Goal: Information Seeking & Learning: Learn about a topic

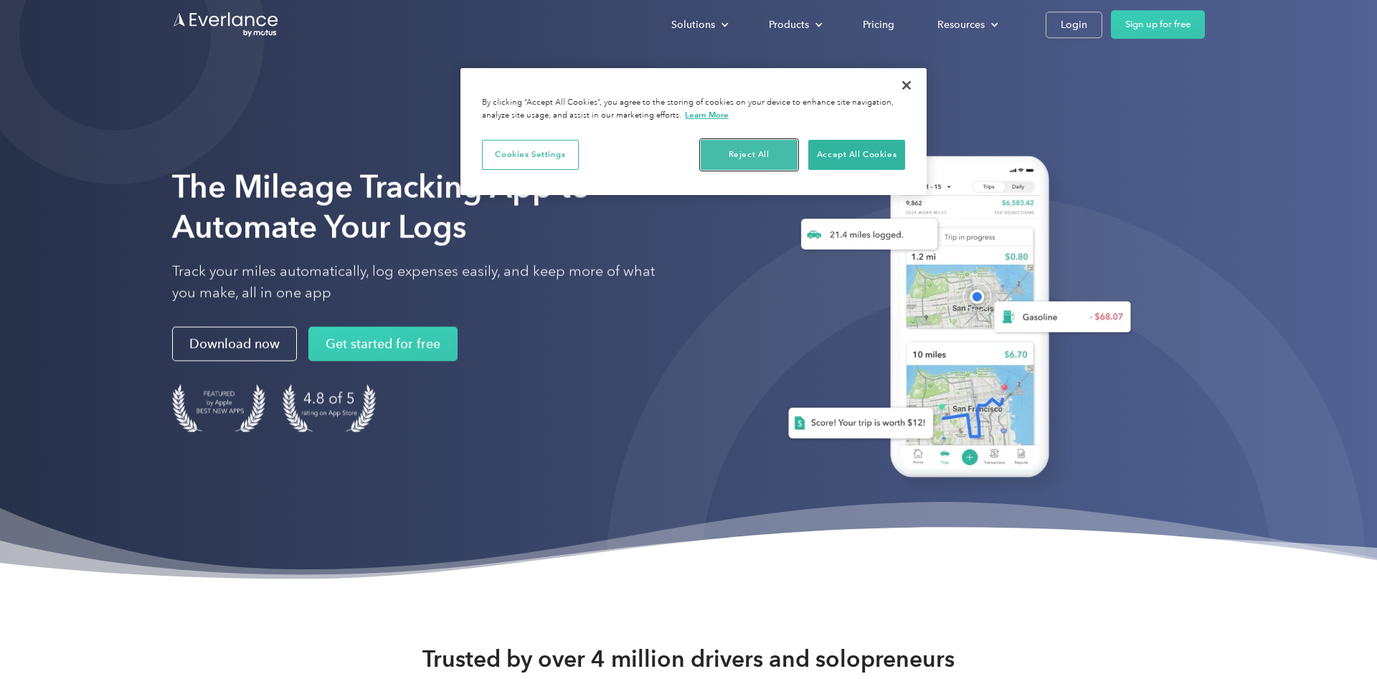
drag, startPoint x: 757, startPoint y: 152, endPoint x: 732, endPoint y: 257, distance: 107.7
click at [757, 151] on button "Reject All" at bounding box center [749, 155] width 97 height 30
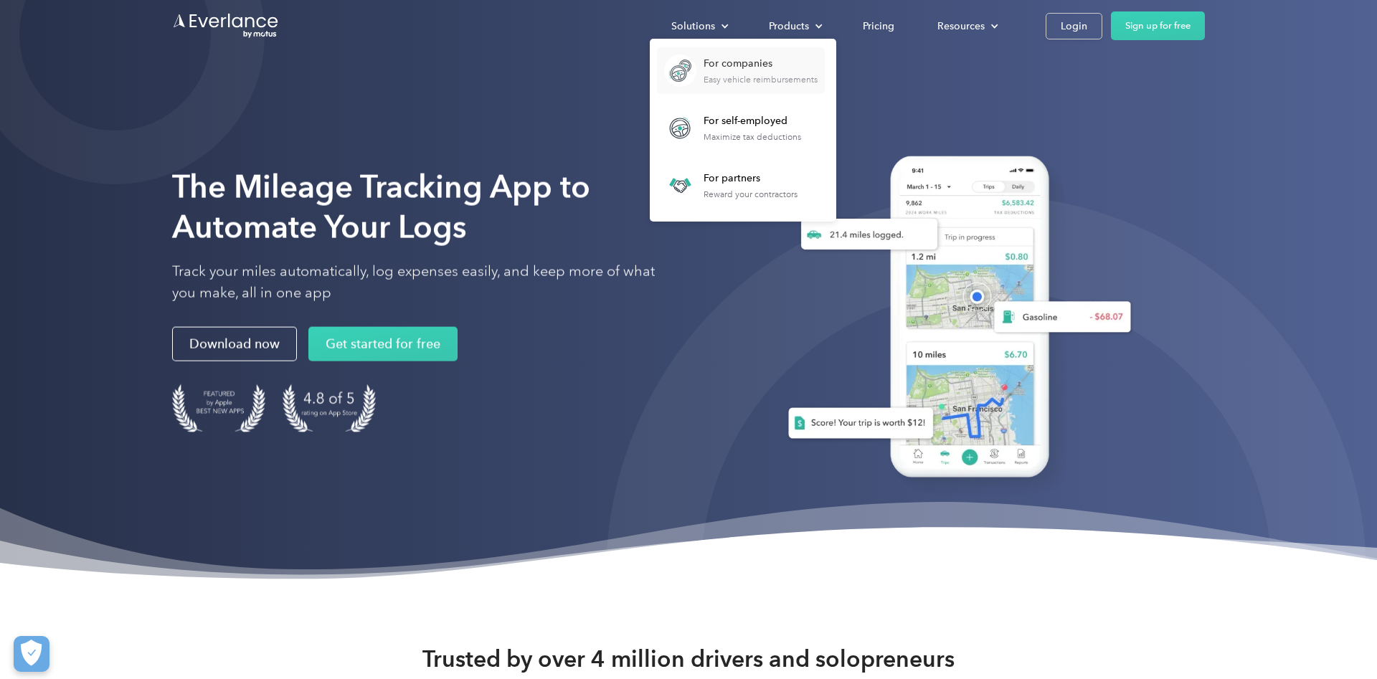
click at [747, 67] on div "For companies" at bounding box center [761, 64] width 114 height 14
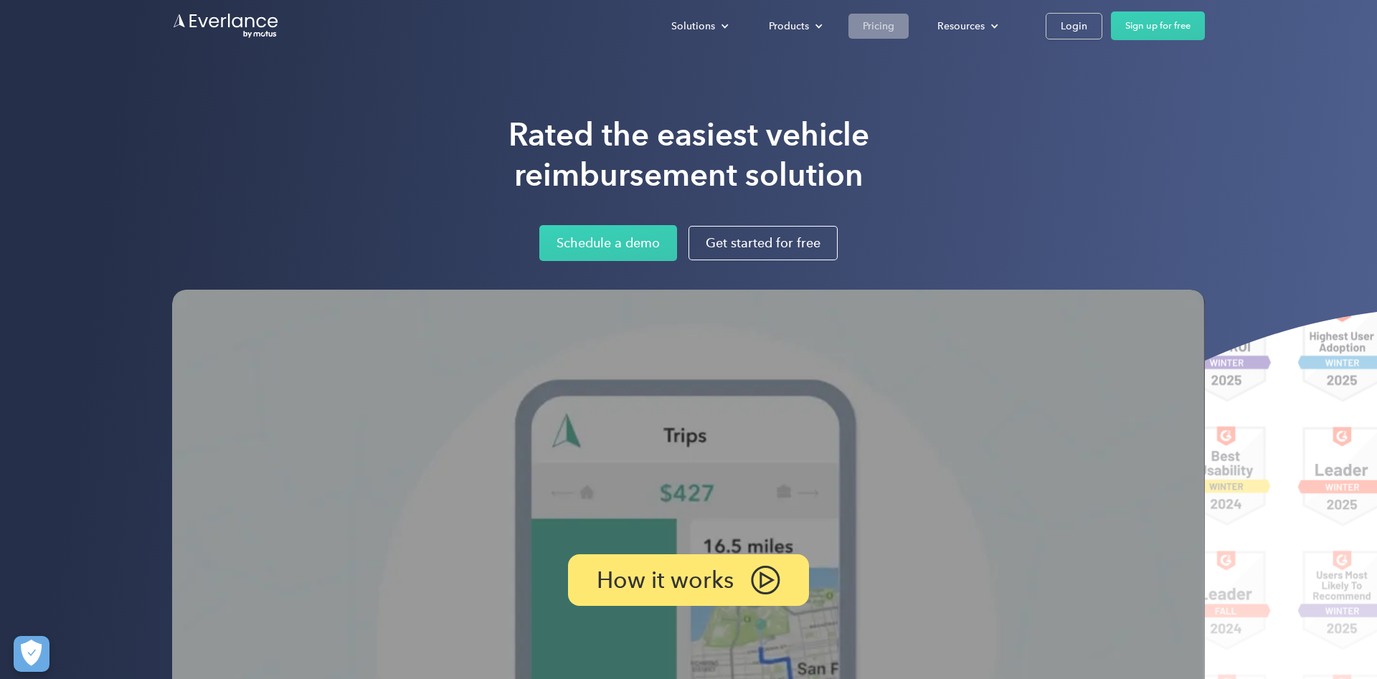
click at [882, 24] on div "Pricing" at bounding box center [879, 26] width 32 height 18
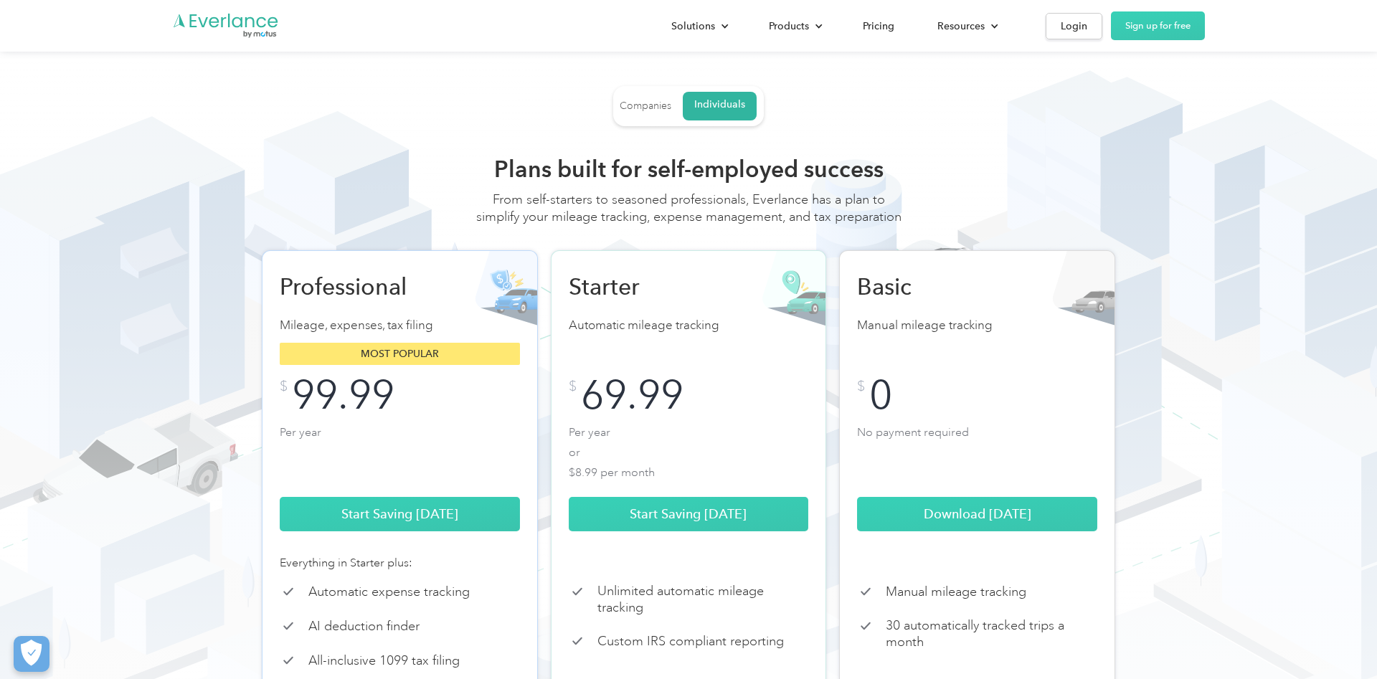
click at [666, 108] on div "Companies" at bounding box center [646, 106] width 52 height 13
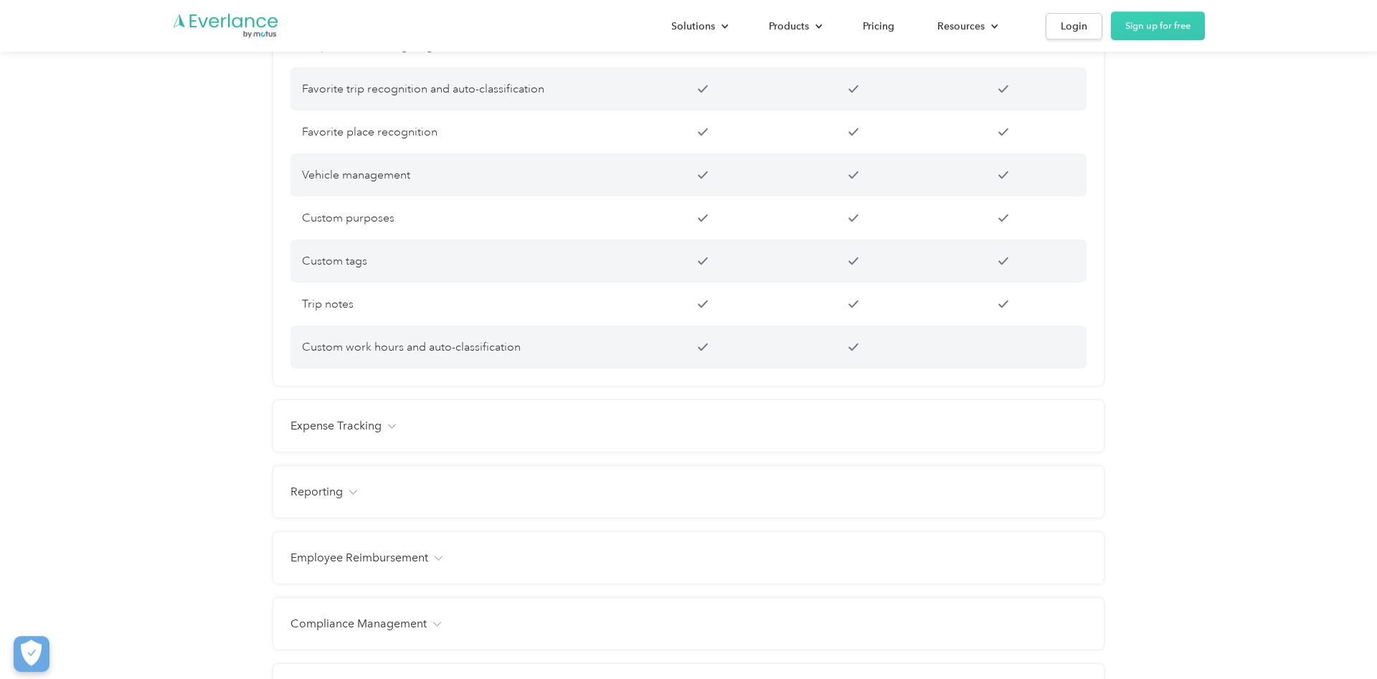
scroll to position [1244, 0]
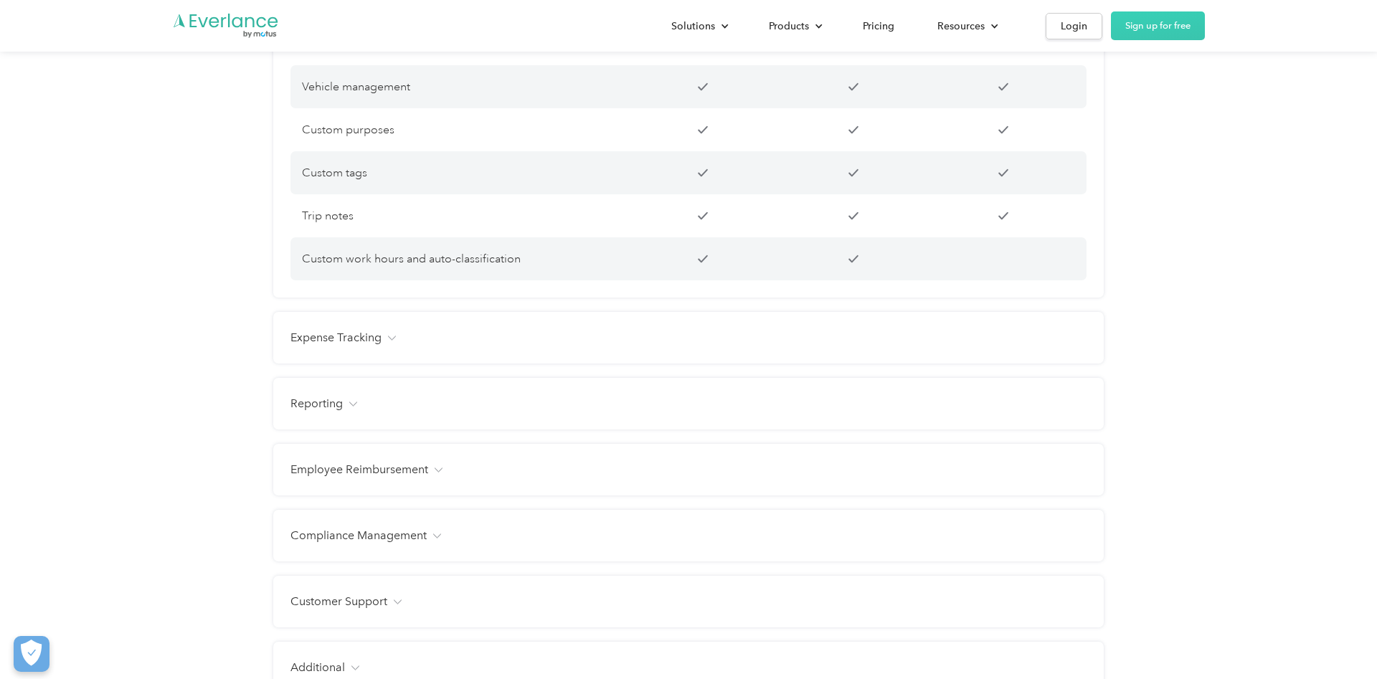
click at [387, 341] on div "Expense Tracking" at bounding box center [689, 337] width 796 height 17
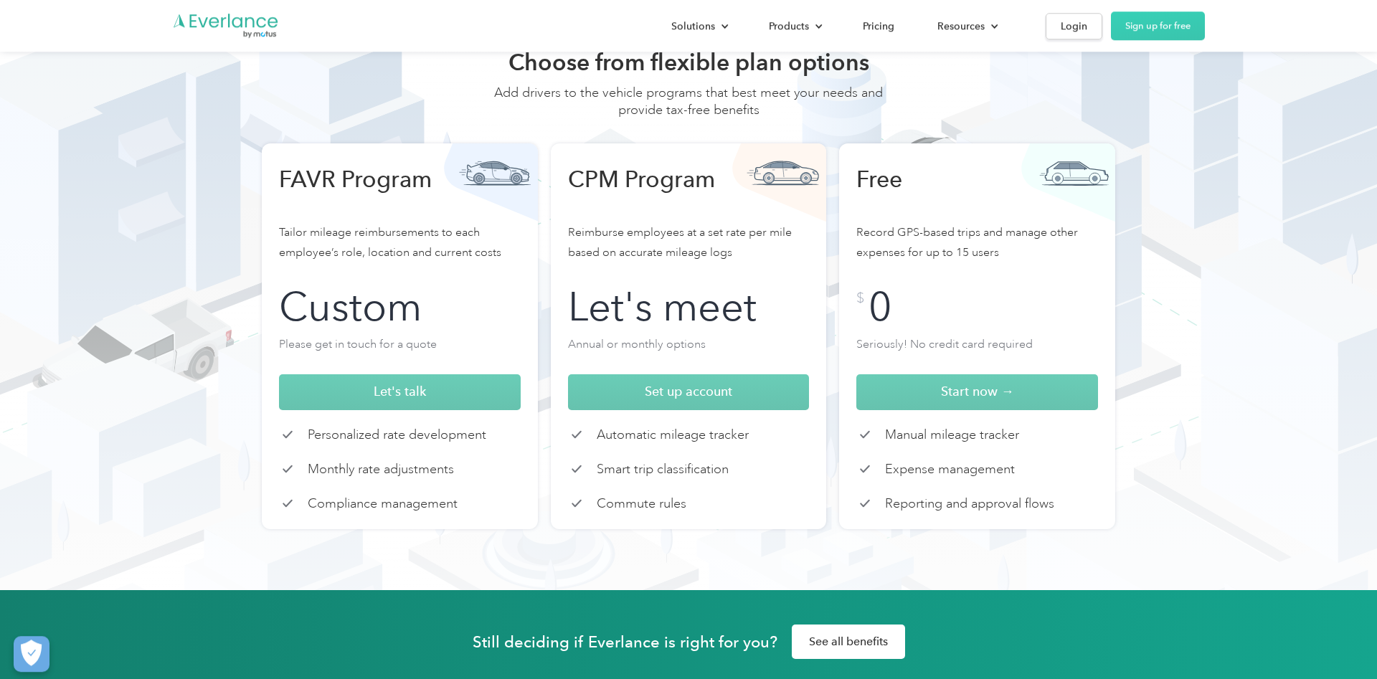
scroll to position [0, 0]
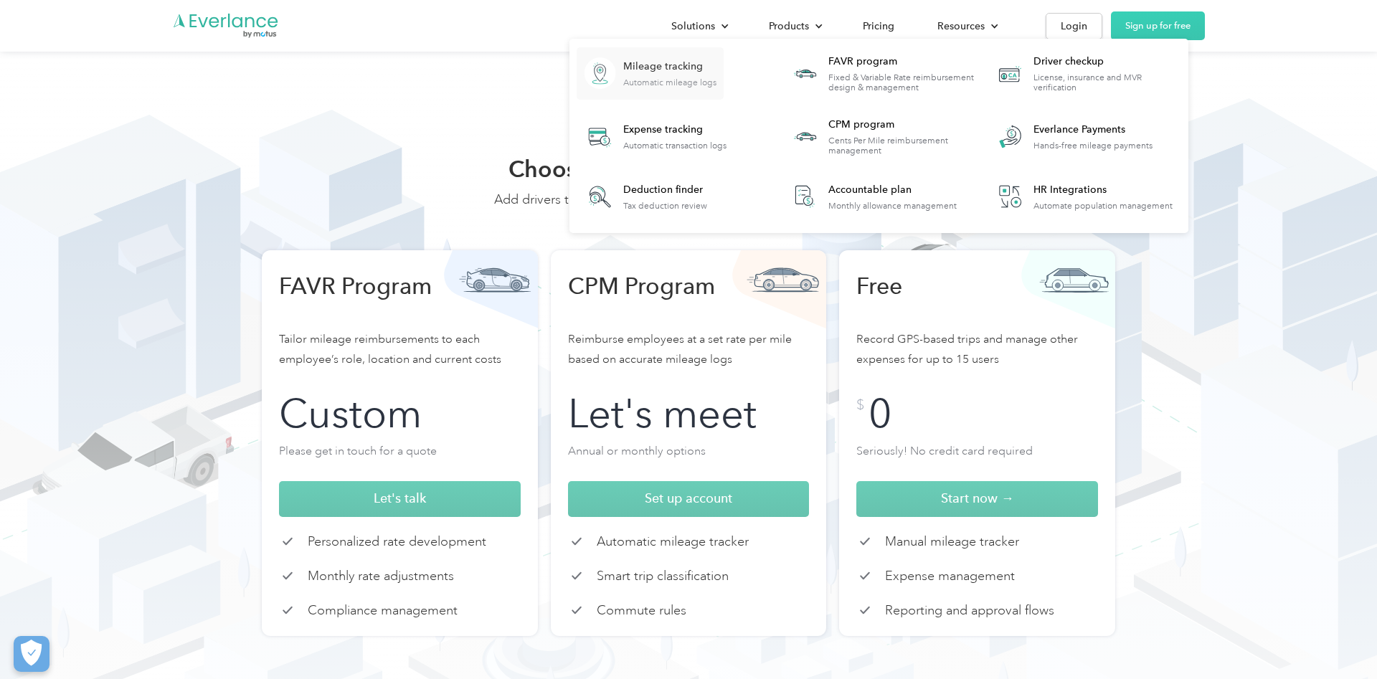
click at [675, 67] on div "Mileage tracking" at bounding box center [669, 67] width 93 height 14
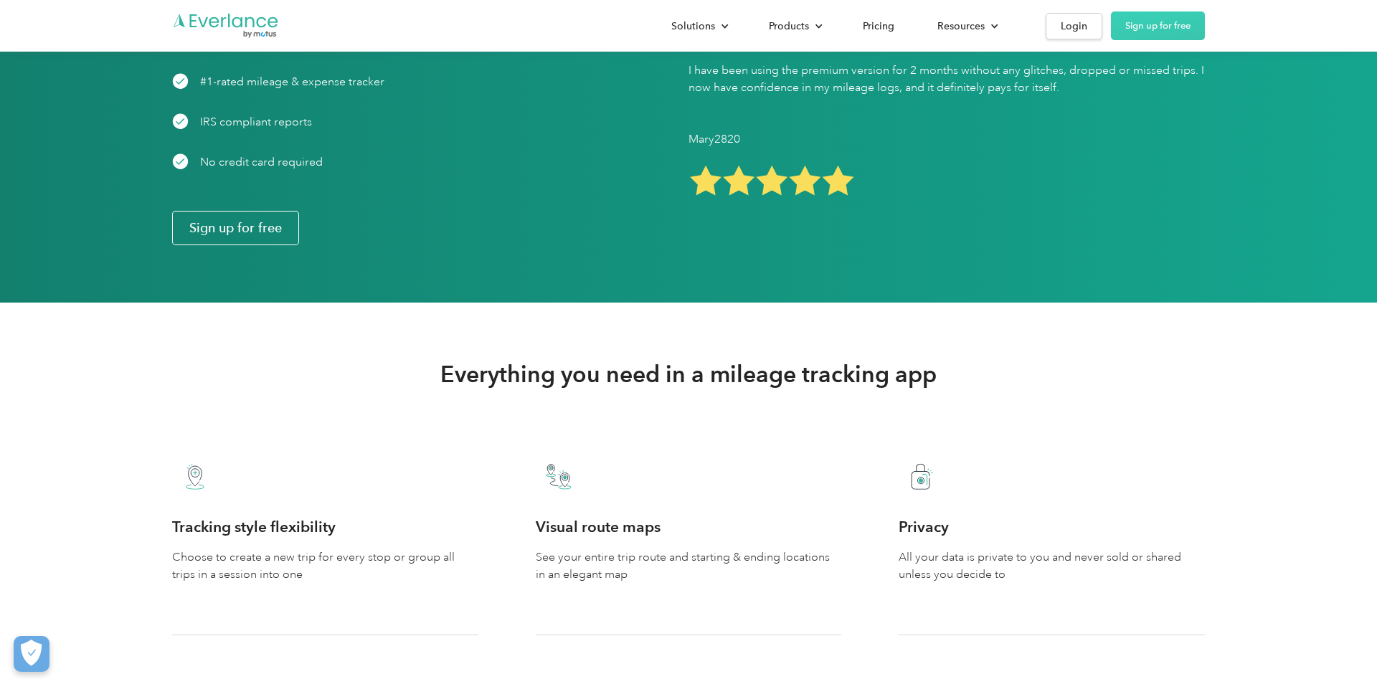
scroll to position [2780, 0]
